Goal: Information Seeking & Learning: Check status

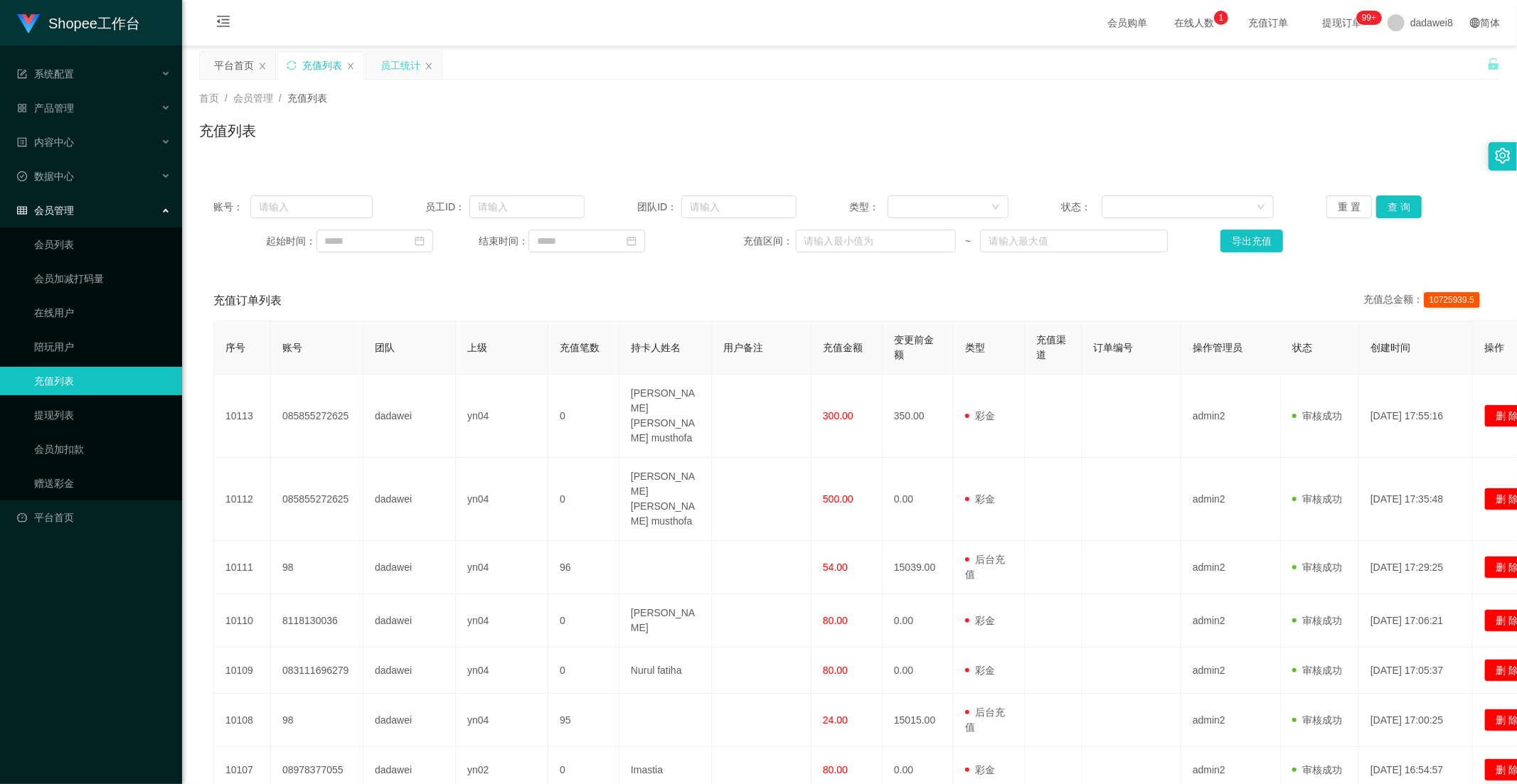
click at [406, 66] on div "员工统计" at bounding box center [401, 65] width 40 height 27
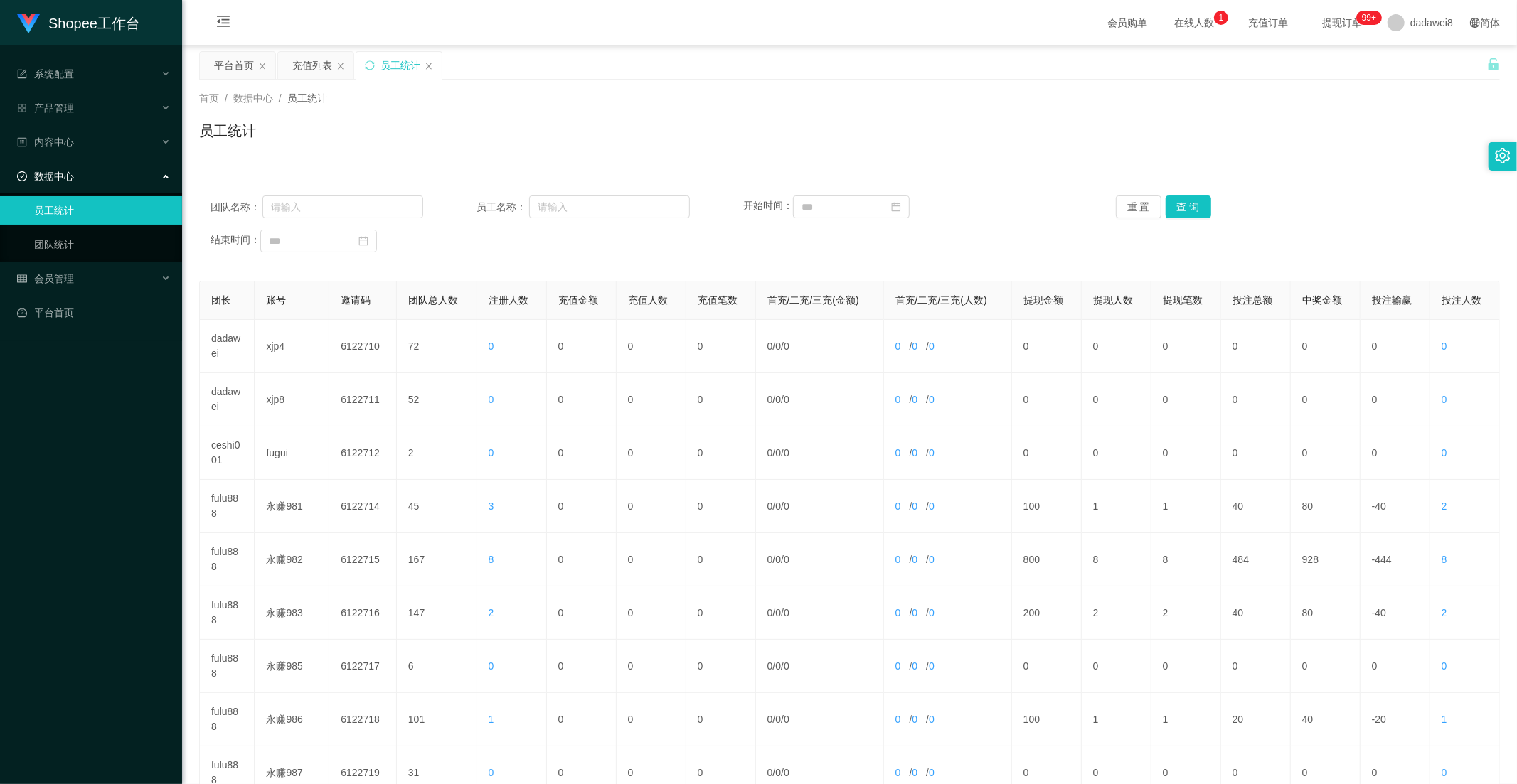
scroll to position [158, 0]
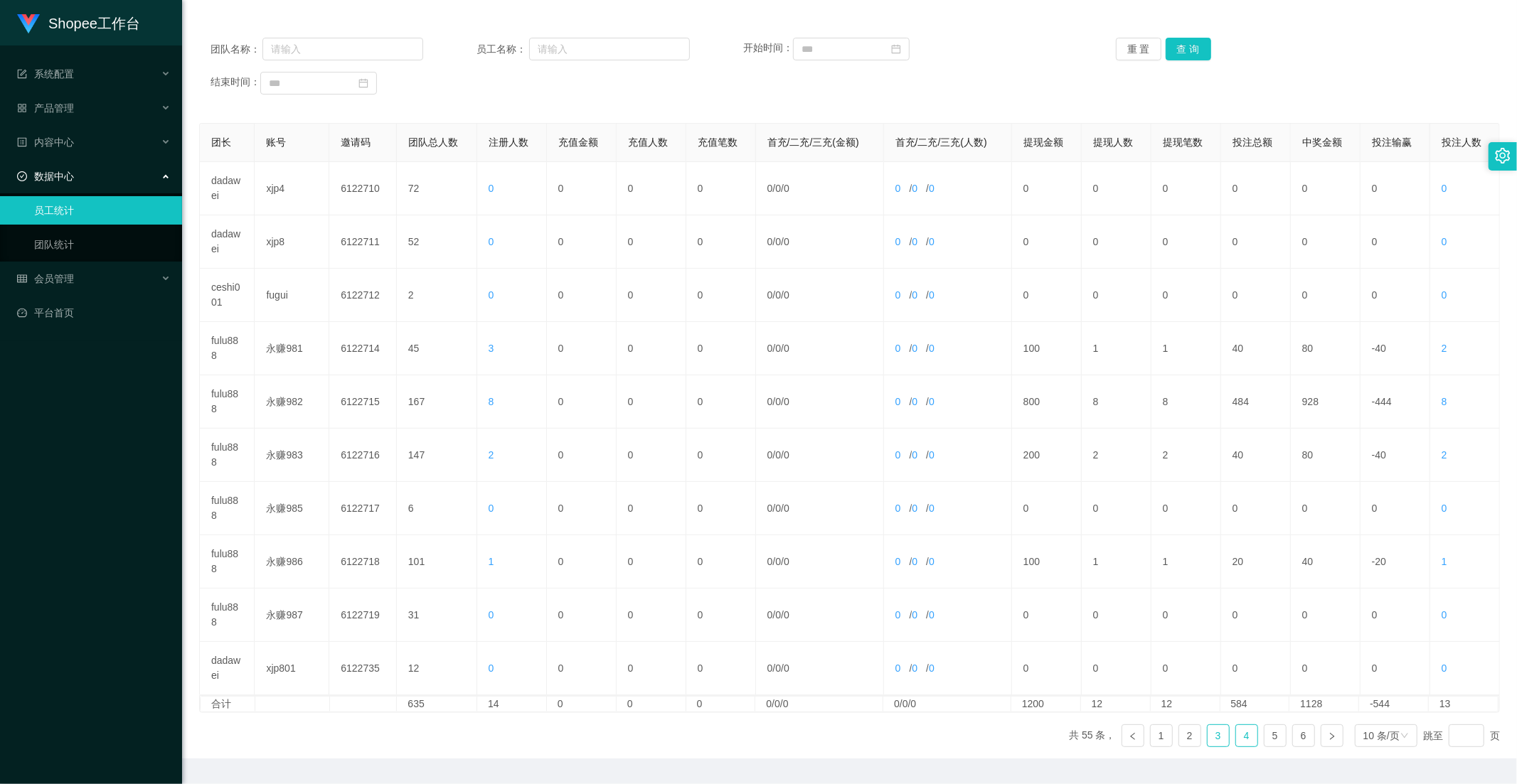
click at [1214, 733] on link "3" at bounding box center [1218, 736] width 22 height 22
click at [1237, 735] on link "4" at bounding box center [1247, 736] width 22 height 22
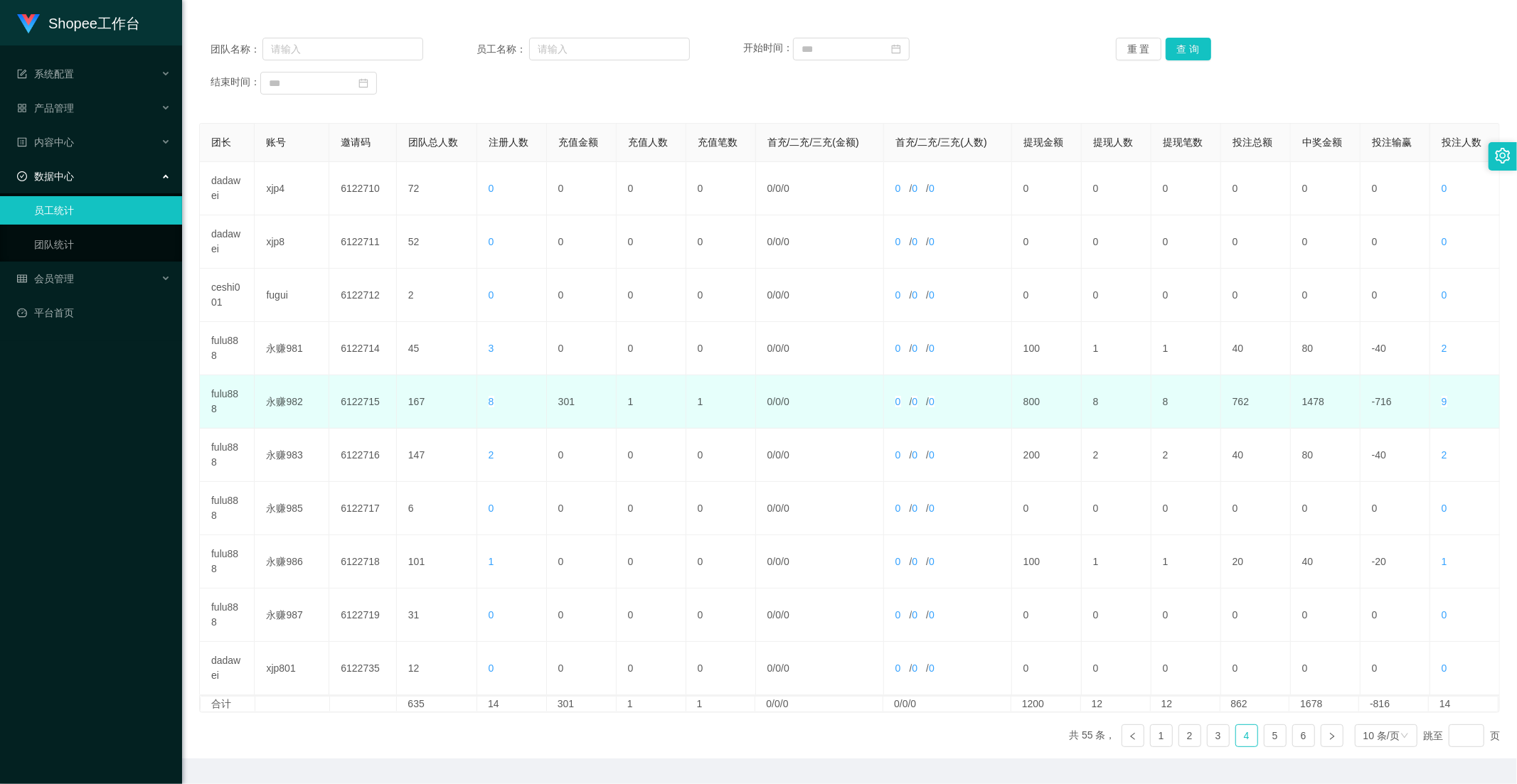
click at [564, 397] on td "301" at bounding box center [582, 401] width 70 height 53
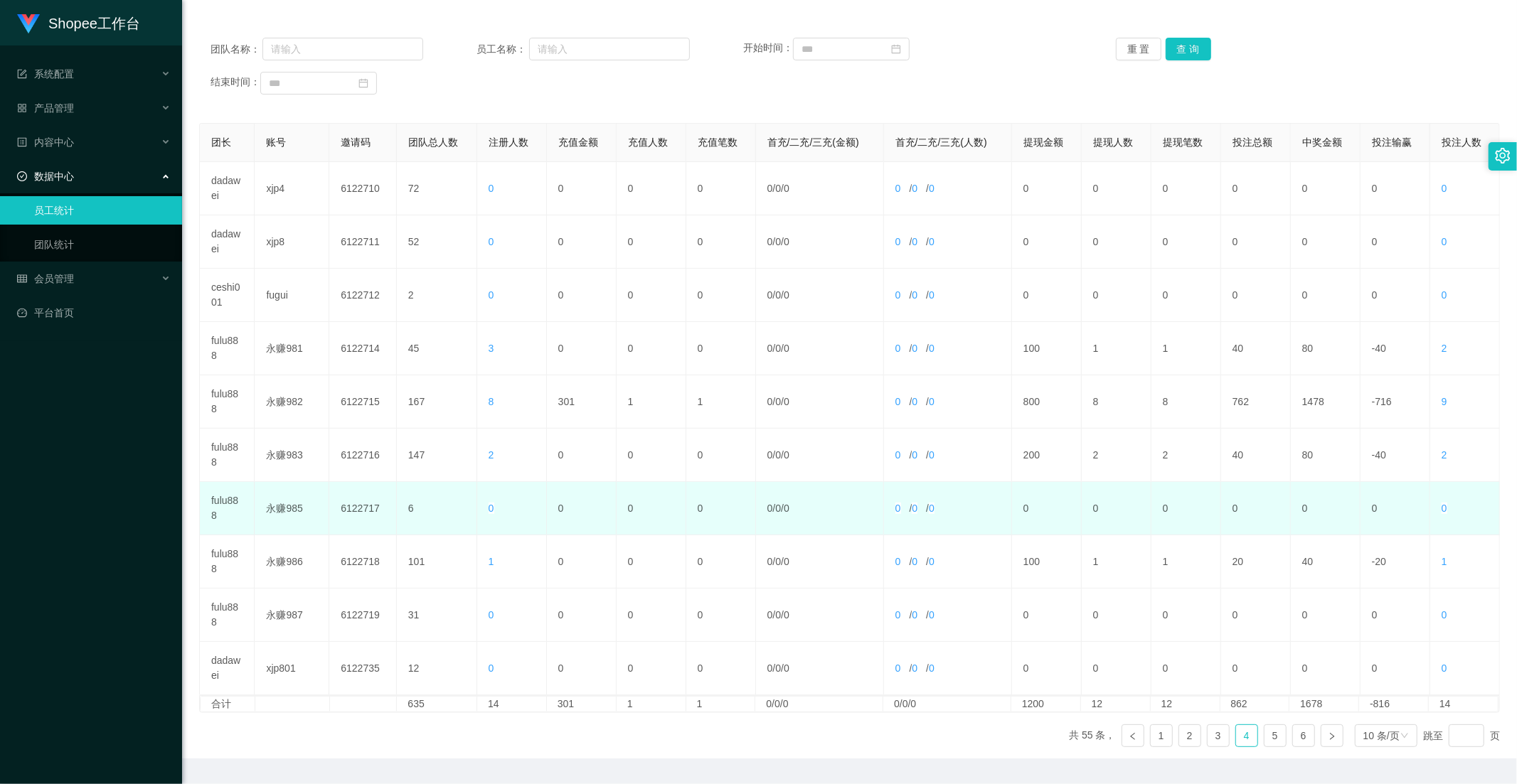
click at [598, 487] on td "0" at bounding box center [582, 508] width 70 height 53
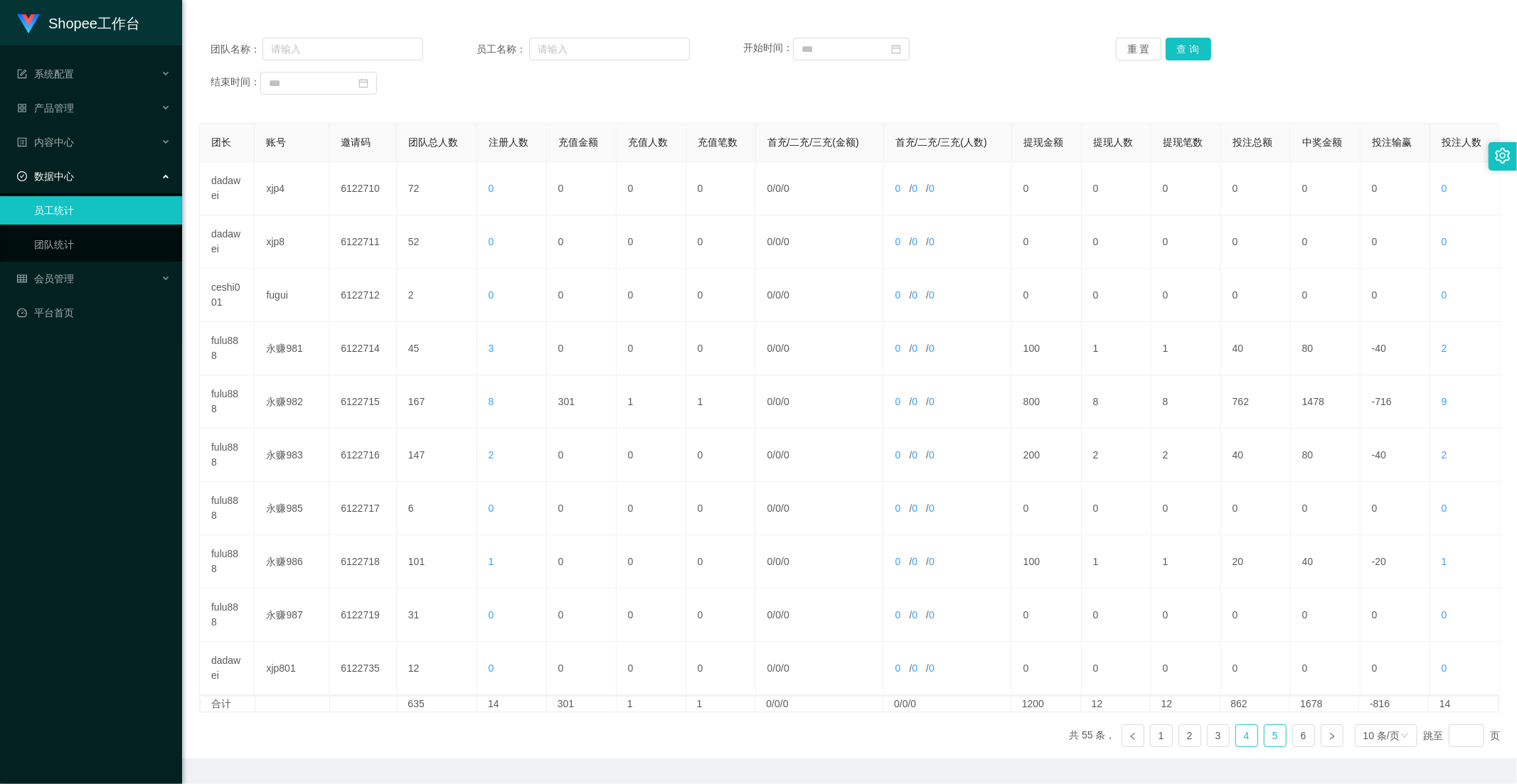
click at [1265, 738] on link "5" at bounding box center [1275, 736] width 22 height 22
click at [1294, 737] on link "6" at bounding box center [1304, 736] width 22 height 22
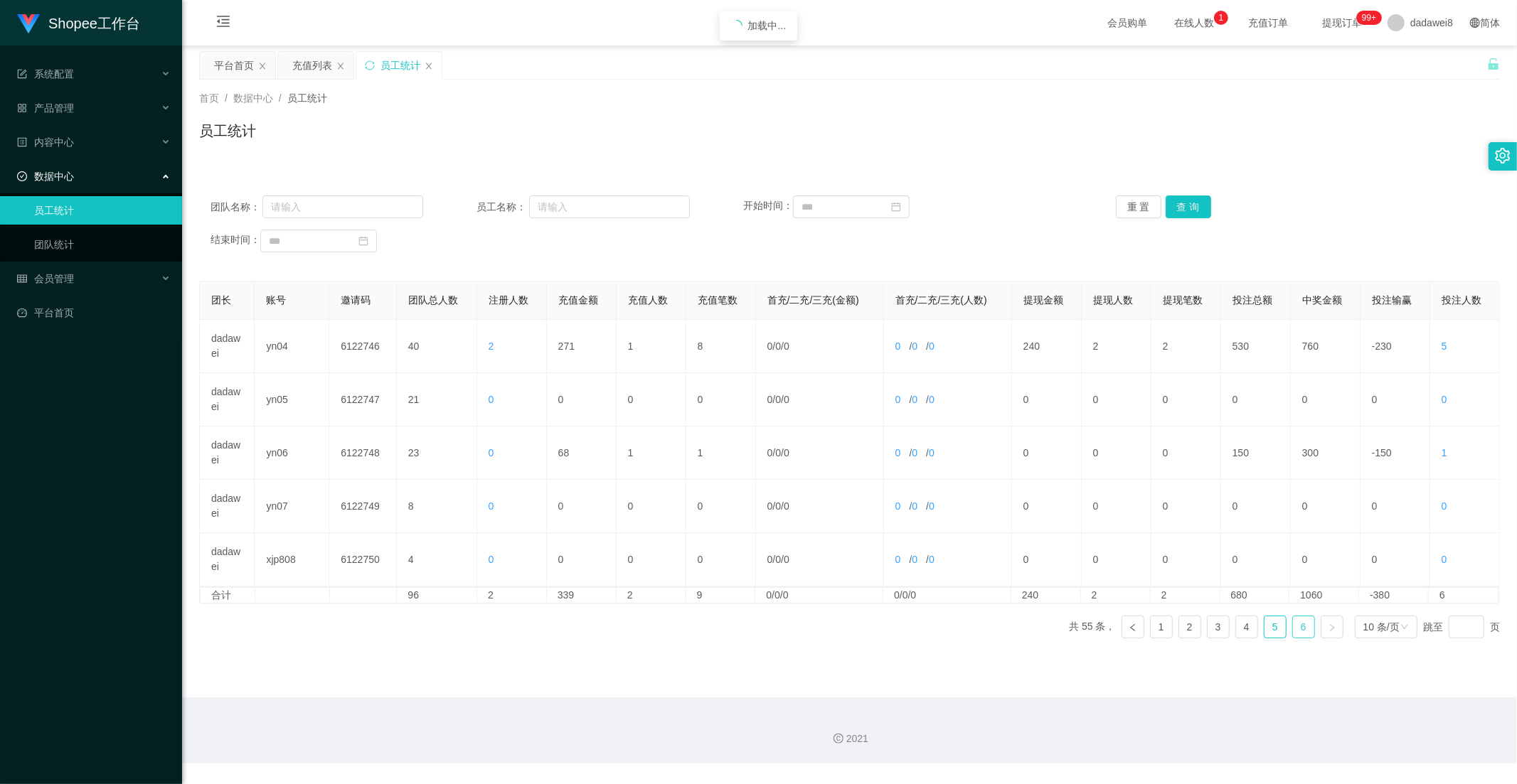
scroll to position [0, 0]
click at [1265, 630] on link "5" at bounding box center [1275, 628] width 22 height 22
